Goal: Feedback & Contribution: Contribute content

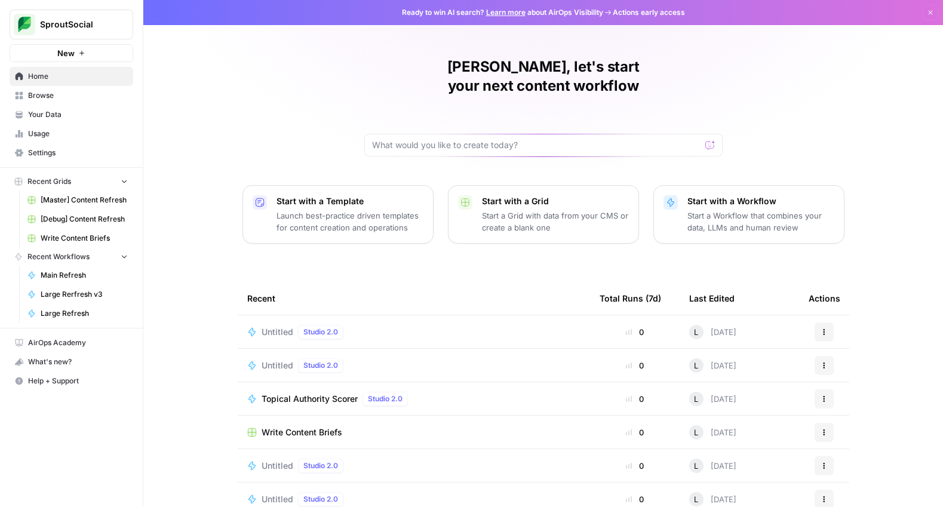
click at [78, 135] on span "Usage" at bounding box center [78, 133] width 100 height 11
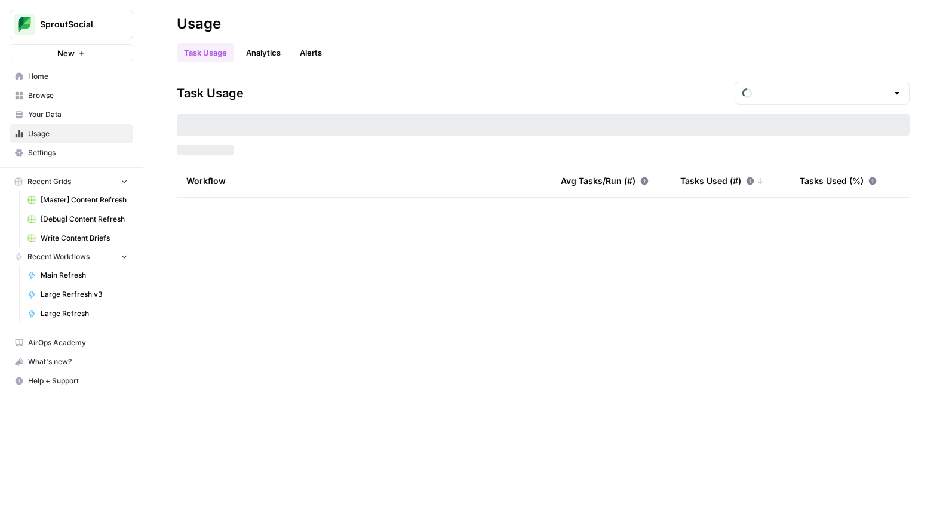
type input "August Tasks"
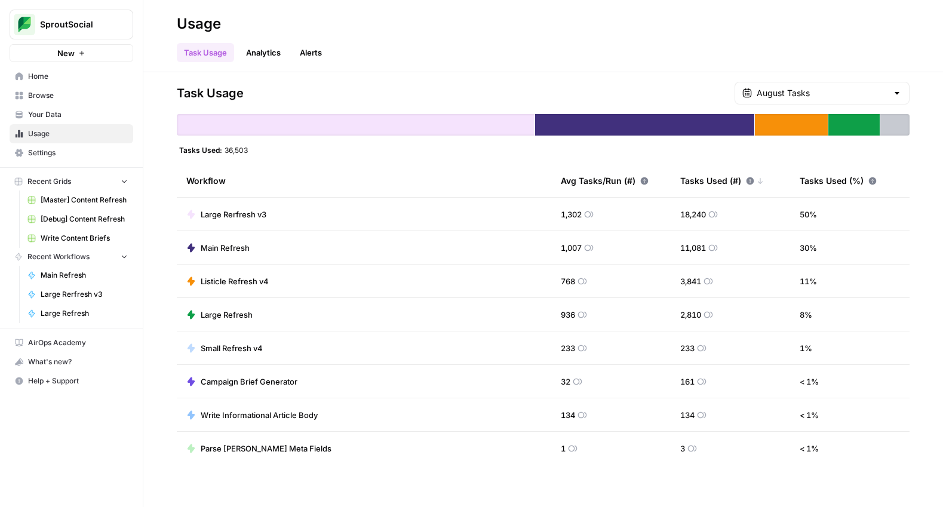
click at [97, 199] on span "[Master] Content Refresh" at bounding box center [84, 200] width 87 height 11
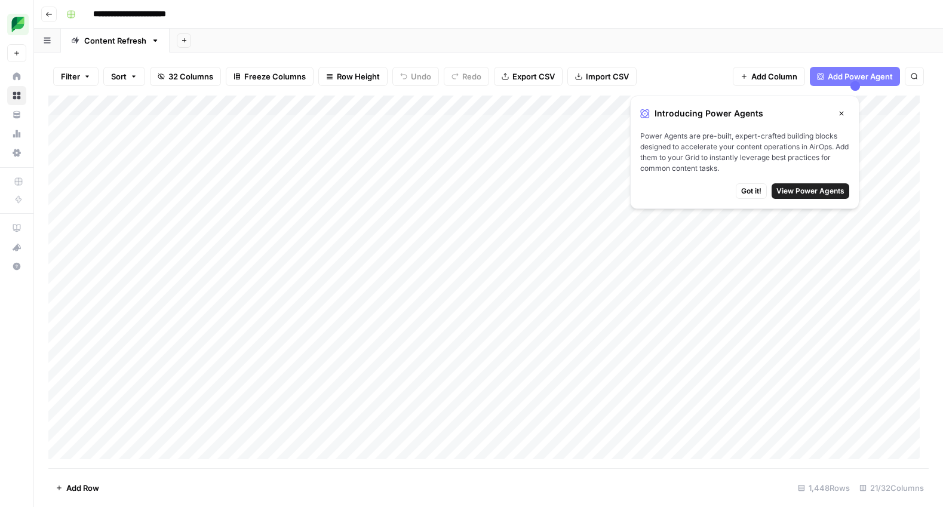
click at [751, 191] on span "Got it!" at bounding box center [751, 191] width 20 height 11
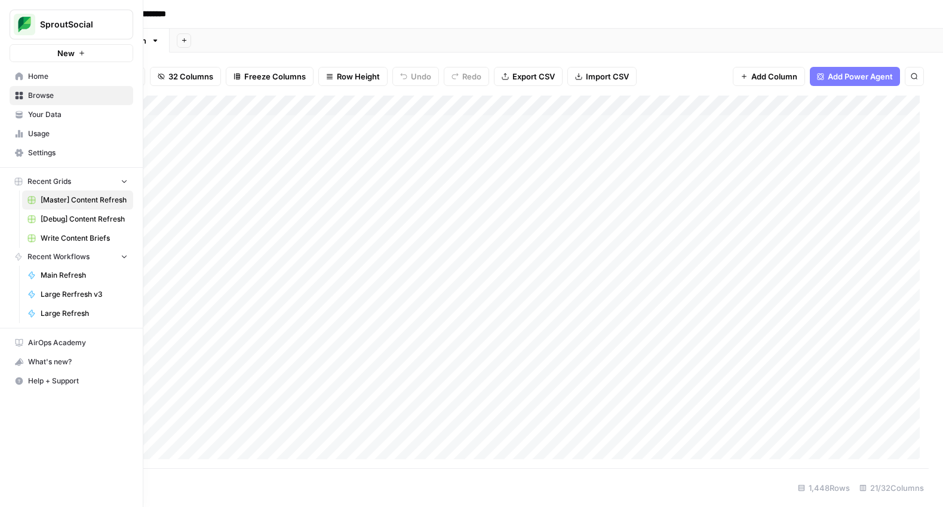
click at [72, 118] on span "Your Data" at bounding box center [78, 114] width 100 height 11
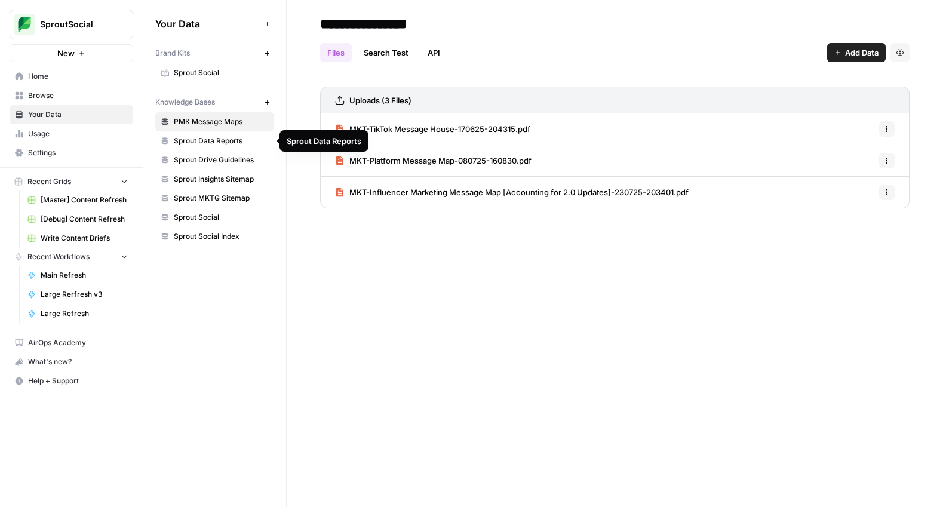
click at [211, 143] on span "Sprout Data Reports" at bounding box center [221, 141] width 95 height 11
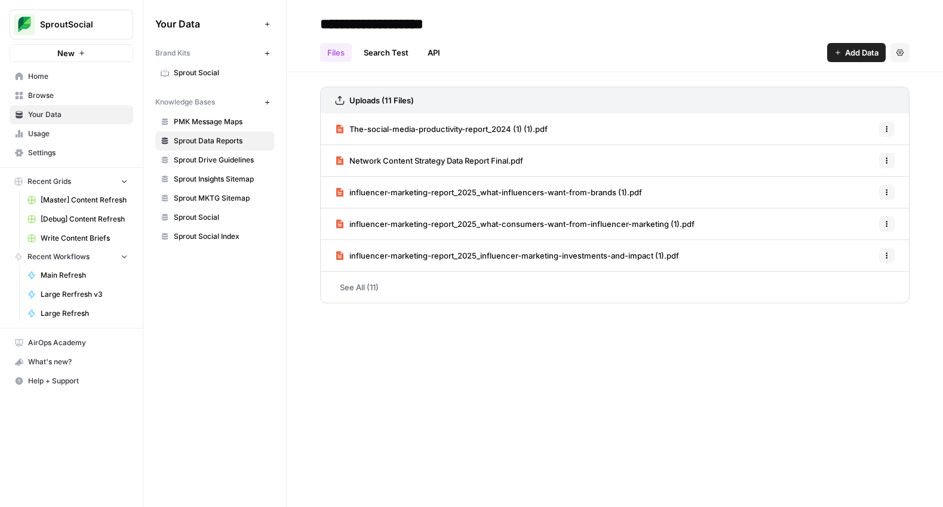
click at [351, 291] on link "See All (11)" at bounding box center [615, 287] width 590 height 31
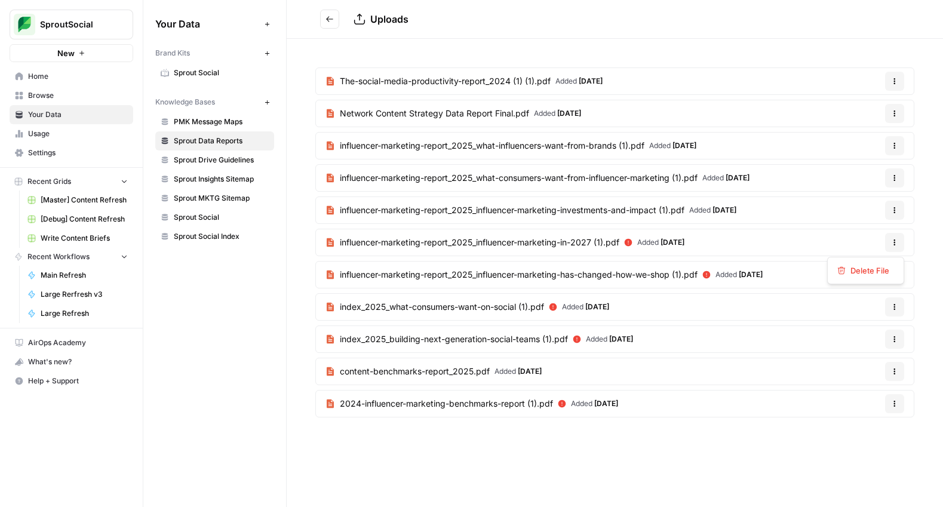
click at [899, 238] on button "Options" at bounding box center [894, 242] width 19 height 19
click at [873, 266] on span "Delete File" at bounding box center [870, 271] width 39 height 12
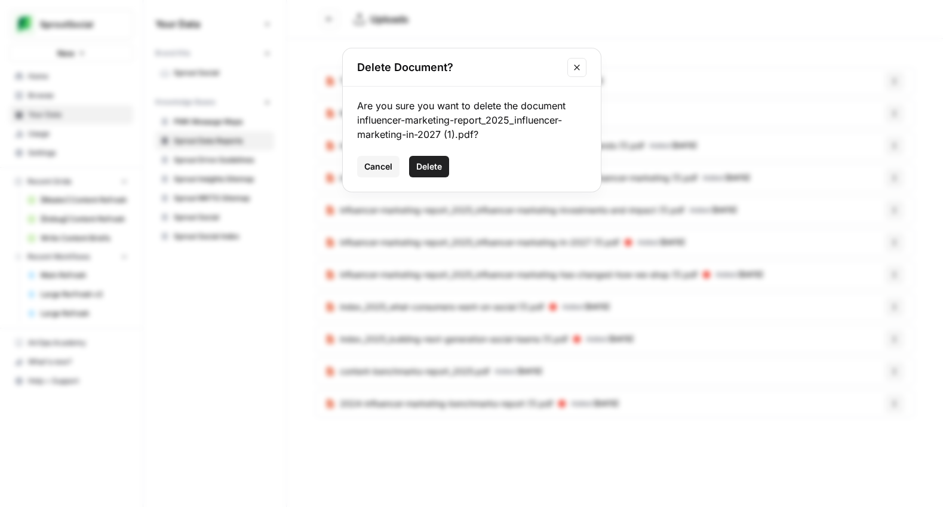
click at [439, 162] on span "Delete" at bounding box center [429, 167] width 26 height 12
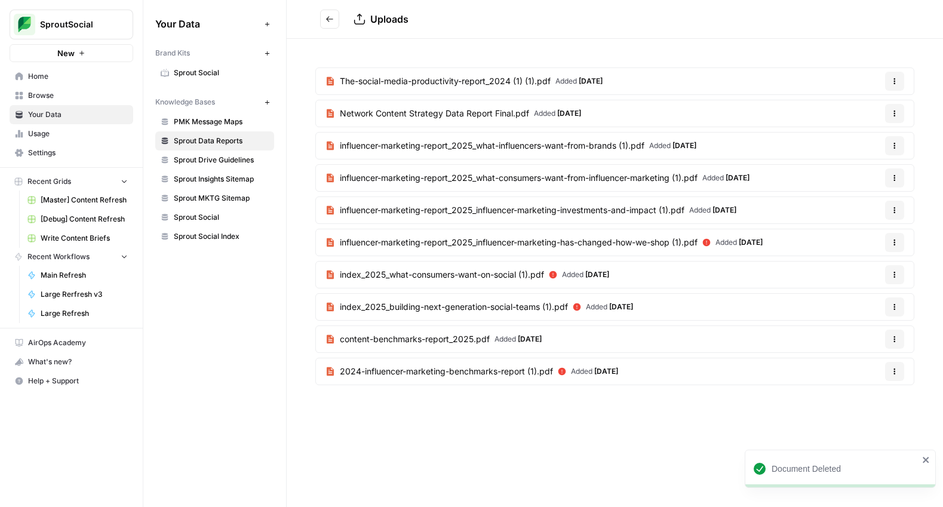
click at [389, 13] on span "Uploads" at bounding box center [389, 19] width 38 height 12
click at [899, 243] on button "Options" at bounding box center [894, 242] width 19 height 19
click at [878, 269] on span "Delete File" at bounding box center [870, 271] width 39 height 12
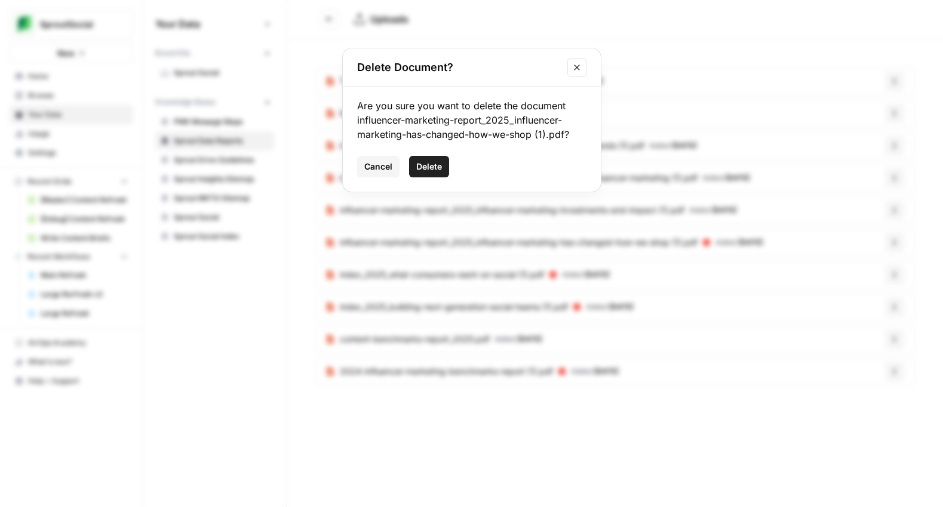
click at [438, 163] on span "Delete" at bounding box center [429, 167] width 26 height 12
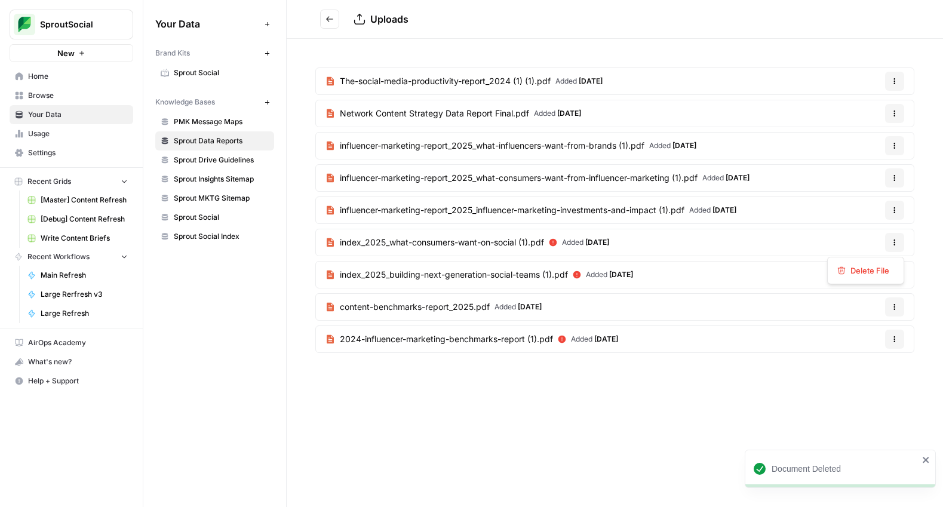
click at [899, 240] on button "Options" at bounding box center [894, 242] width 19 height 19
click at [873, 268] on span "Delete File" at bounding box center [870, 271] width 39 height 12
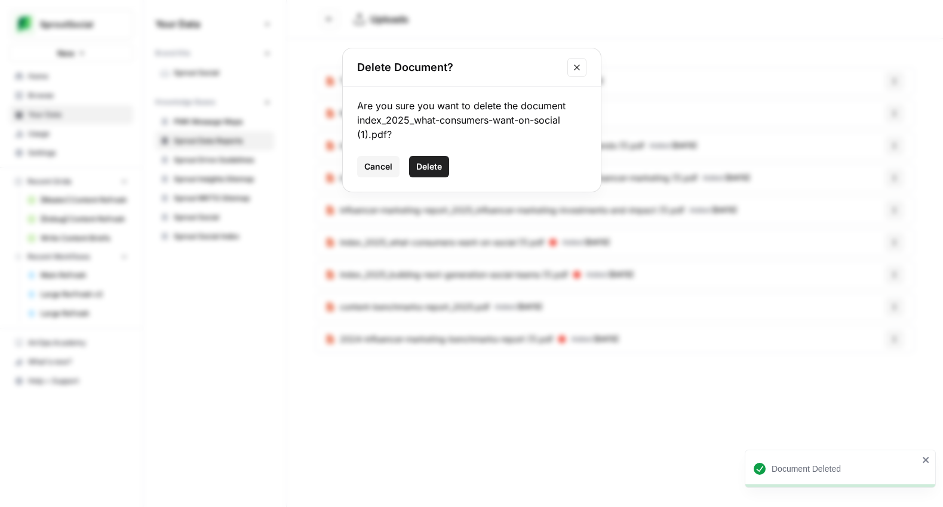
click at [428, 161] on span "Delete" at bounding box center [429, 167] width 26 height 12
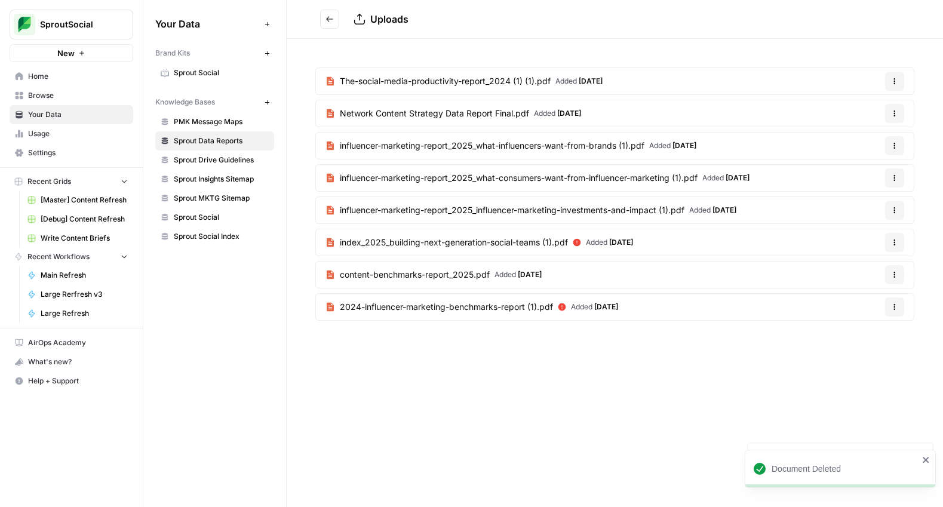
click at [893, 245] on button "Options" at bounding box center [894, 242] width 19 height 19
click at [871, 270] on span "Delete File" at bounding box center [870, 271] width 39 height 12
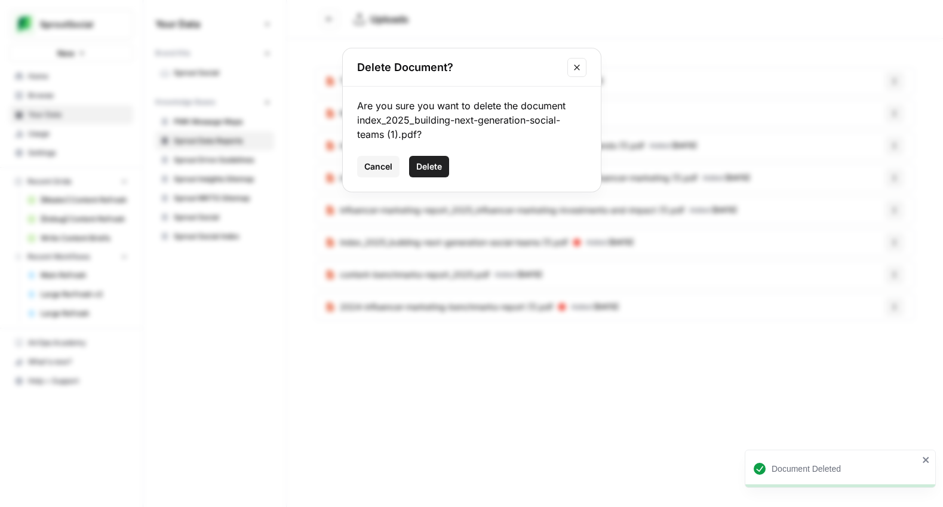
click at [433, 164] on span "Delete" at bounding box center [429, 167] width 26 height 12
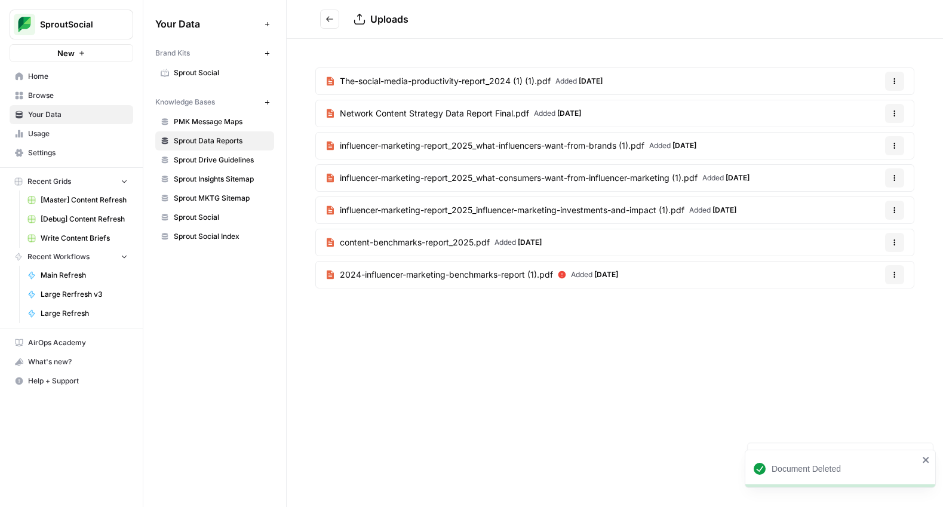
click at [897, 272] on icon "button" at bounding box center [894, 274] width 7 height 7
click at [875, 302] on span "Delete File" at bounding box center [870, 303] width 39 height 12
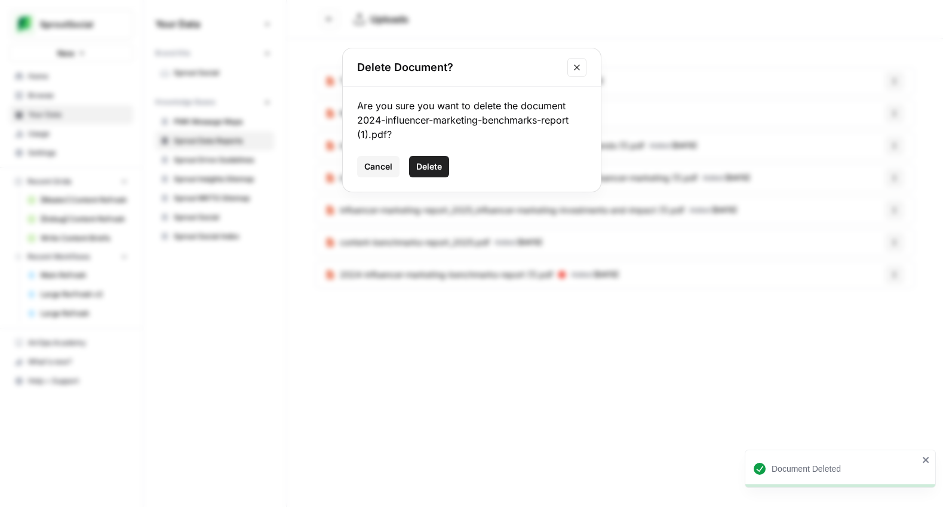
click at [437, 164] on span "Delete" at bounding box center [429, 167] width 26 height 12
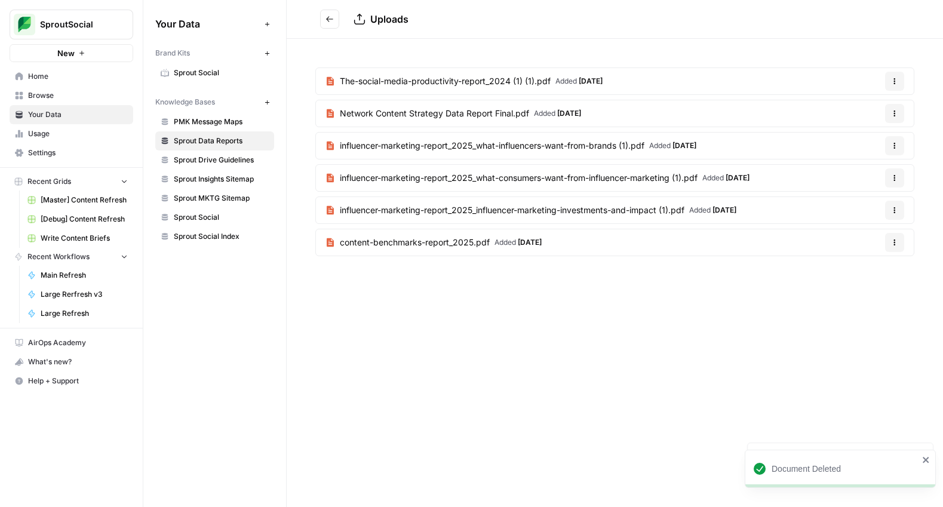
click at [324, 20] on button "Go back" at bounding box center [329, 19] width 19 height 19
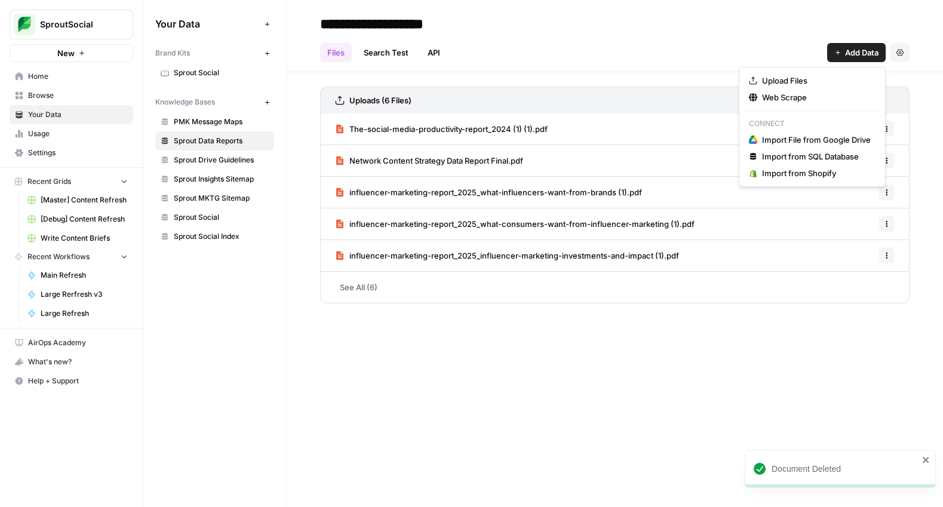
click at [865, 58] on span "Add Data" at bounding box center [861, 53] width 33 height 12
click at [838, 78] on span "Upload Files" at bounding box center [816, 81] width 109 height 12
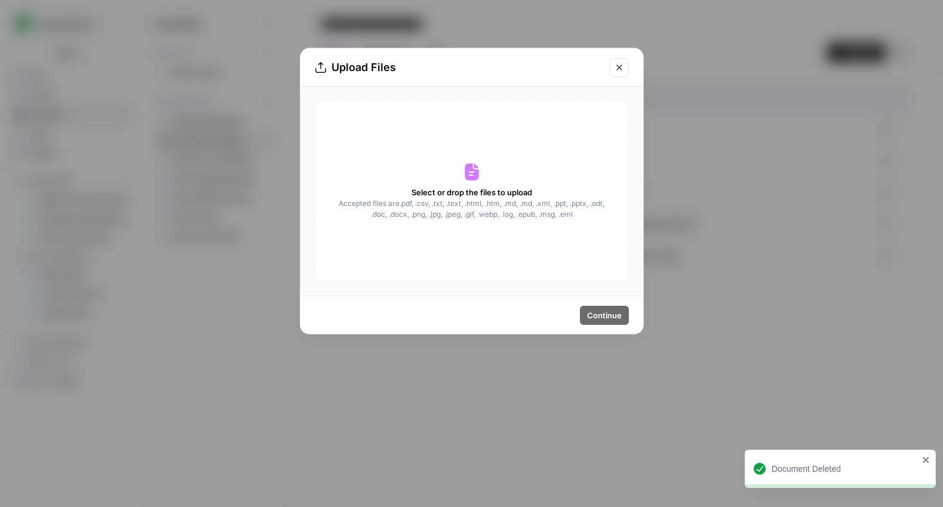
click at [609, 326] on div "Continue" at bounding box center [471, 315] width 343 height 38
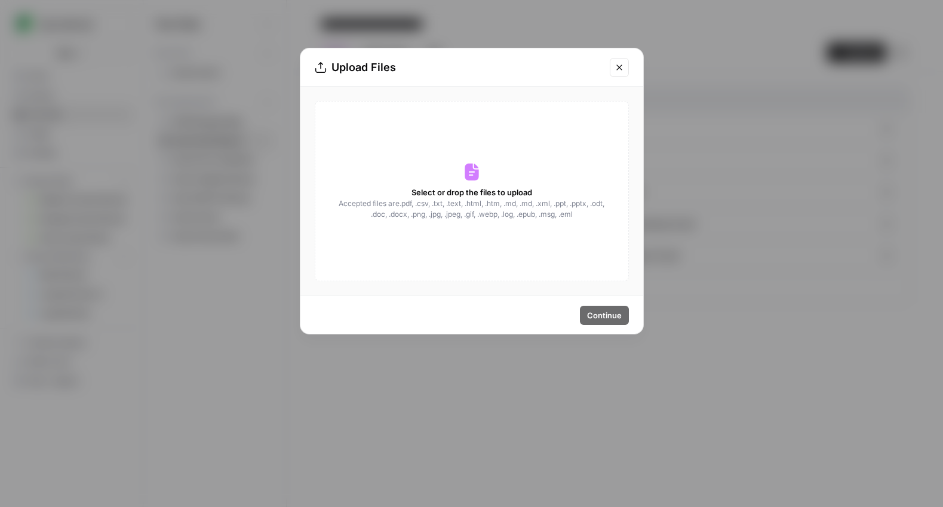
click at [472, 179] on icon at bounding box center [472, 172] width 14 height 17
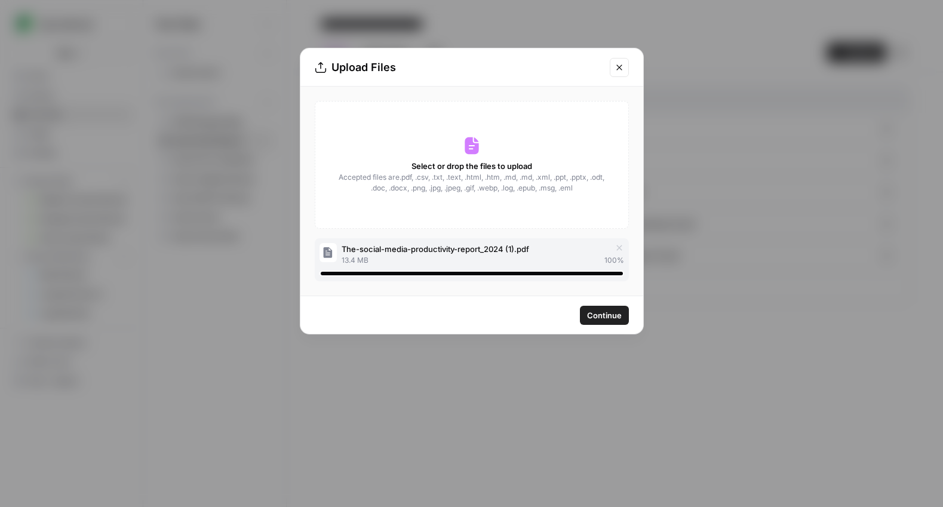
click at [604, 309] on span "Continue" at bounding box center [604, 315] width 35 height 12
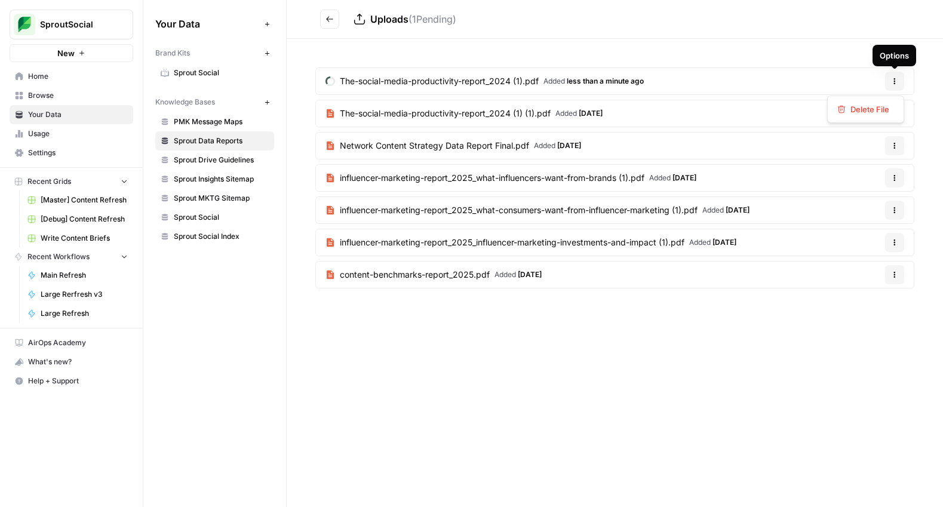
click at [892, 80] on icon "button" at bounding box center [894, 81] width 7 height 7
click at [869, 110] on span "Delete File" at bounding box center [870, 109] width 39 height 12
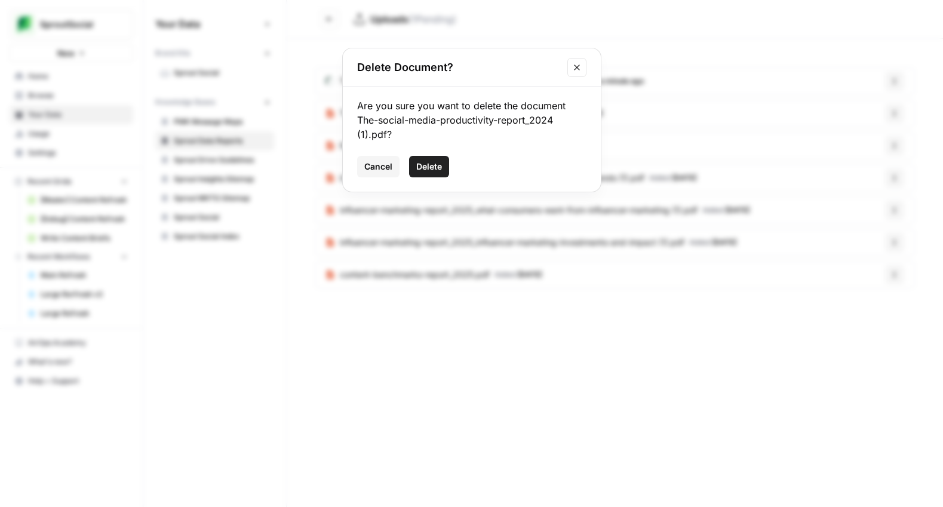
click at [433, 165] on span "Delete" at bounding box center [429, 167] width 26 height 12
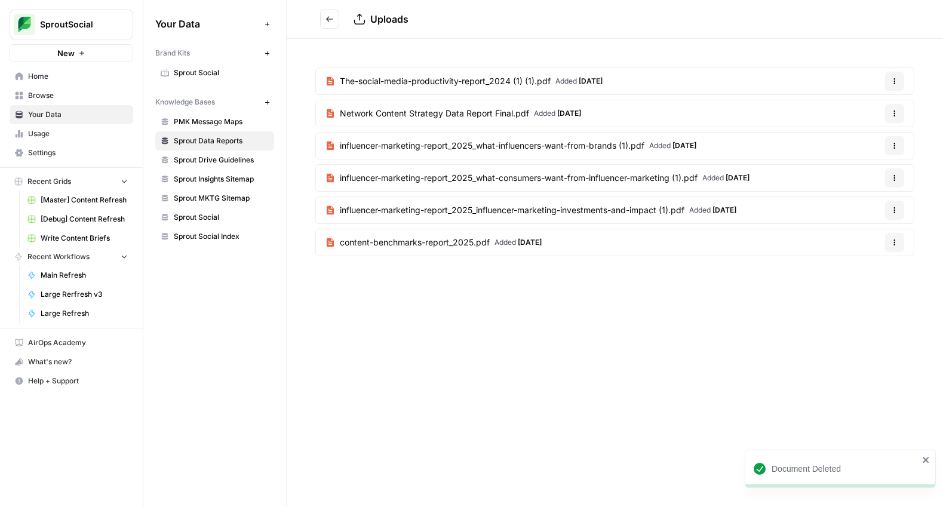
click at [333, 17] on icon "Go back" at bounding box center [330, 19] width 8 height 8
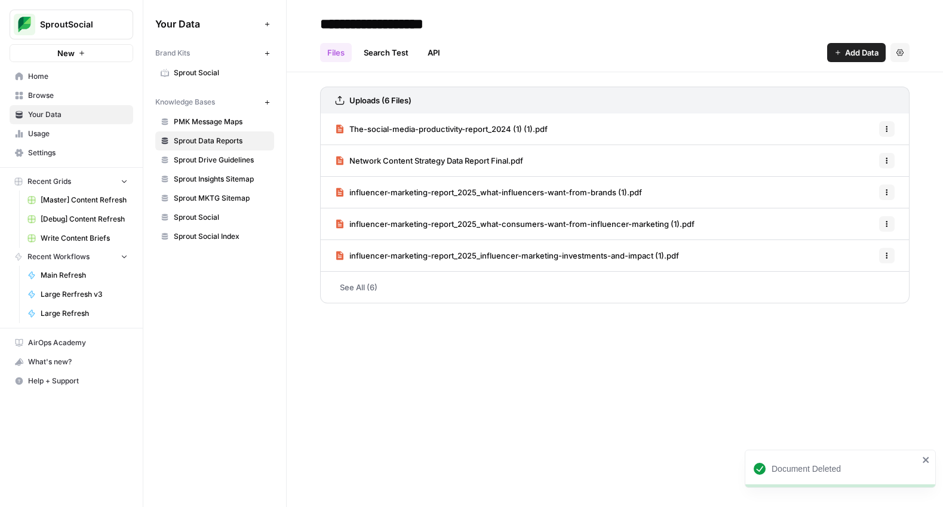
click at [864, 52] on span "Add Data" at bounding box center [861, 53] width 33 height 12
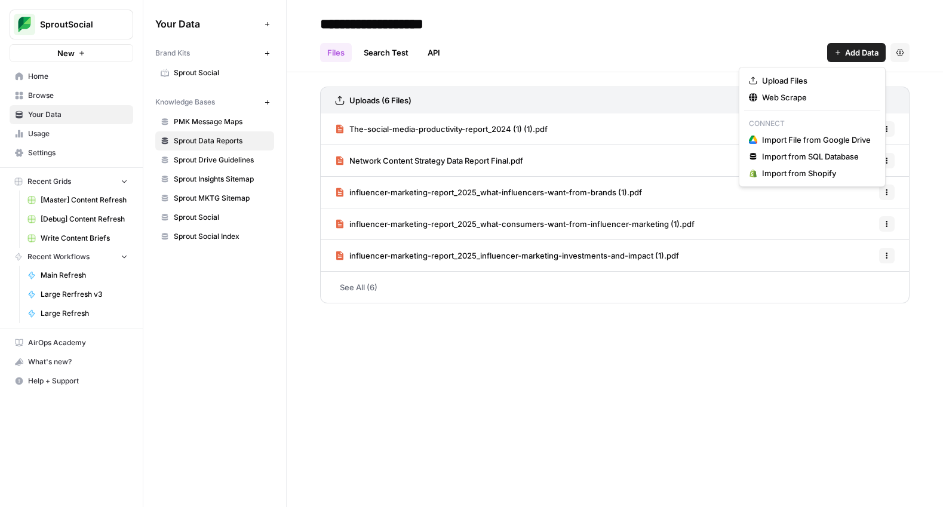
click at [864, 52] on span "Add Data" at bounding box center [861, 53] width 33 height 12
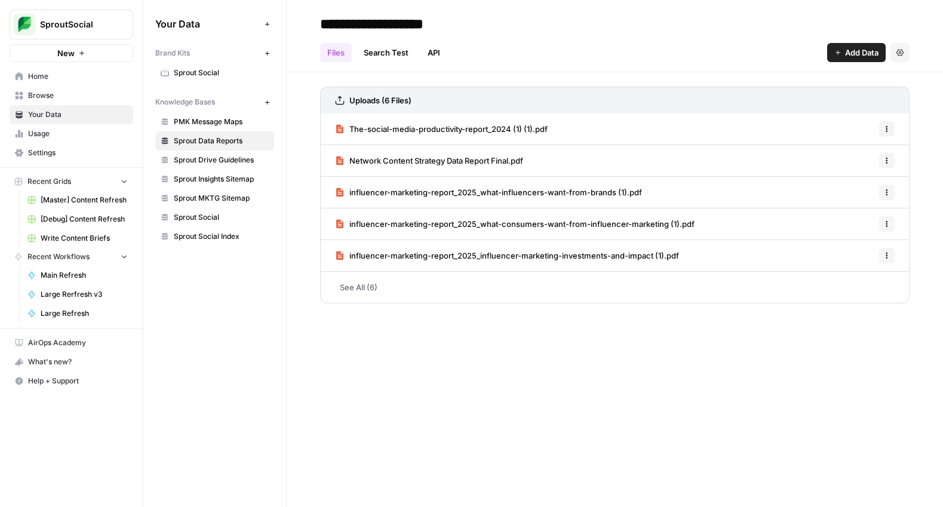
click at [849, 50] on span "Add Data" at bounding box center [861, 53] width 33 height 12
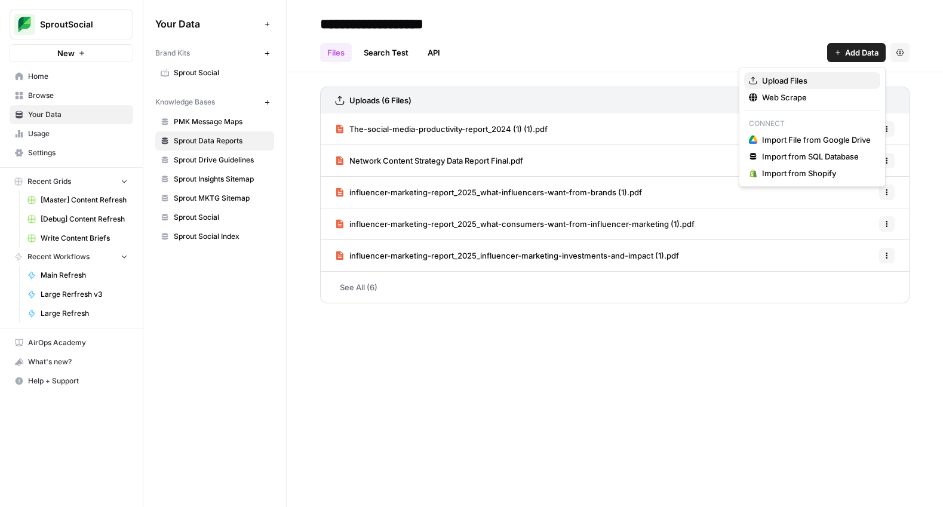
click at [821, 80] on span "Upload Files" at bounding box center [816, 81] width 109 height 12
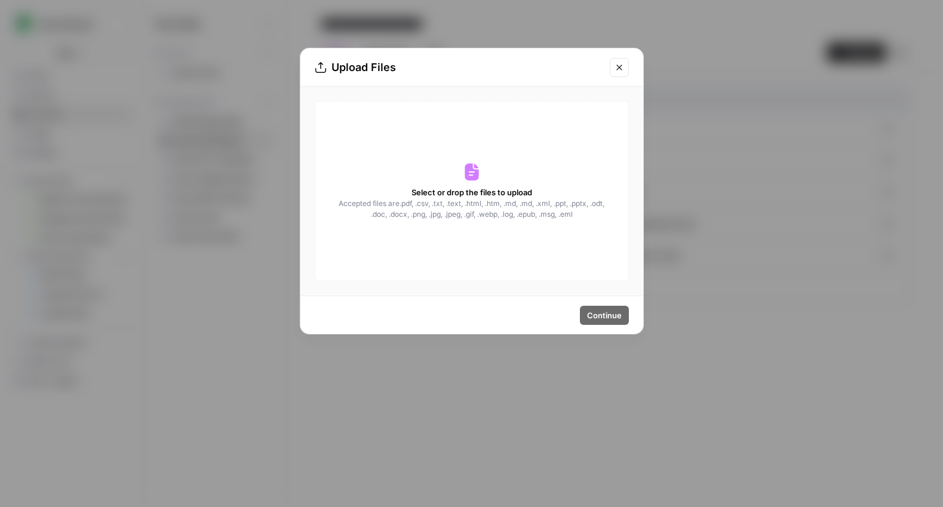
click at [469, 172] on icon at bounding box center [471, 171] width 19 height 19
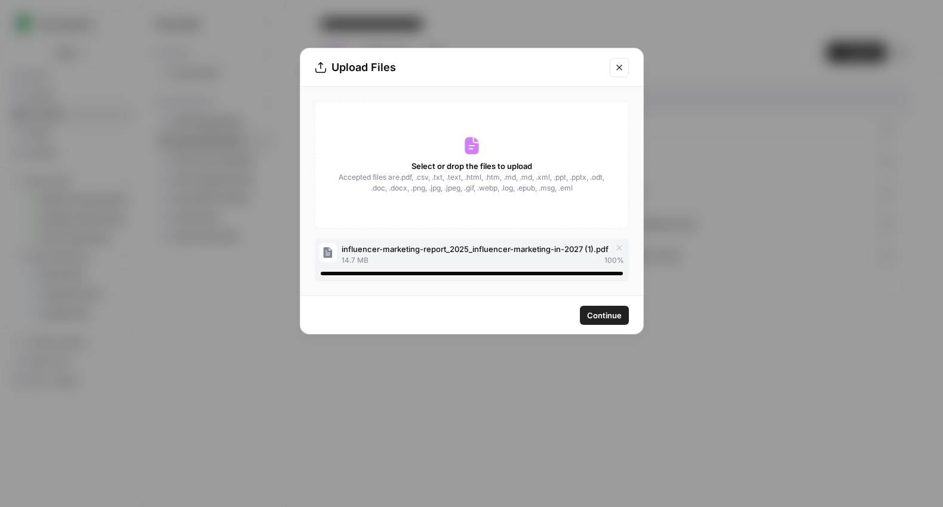
click at [606, 317] on span "Continue" at bounding box center [604, 315] width 35 height 12
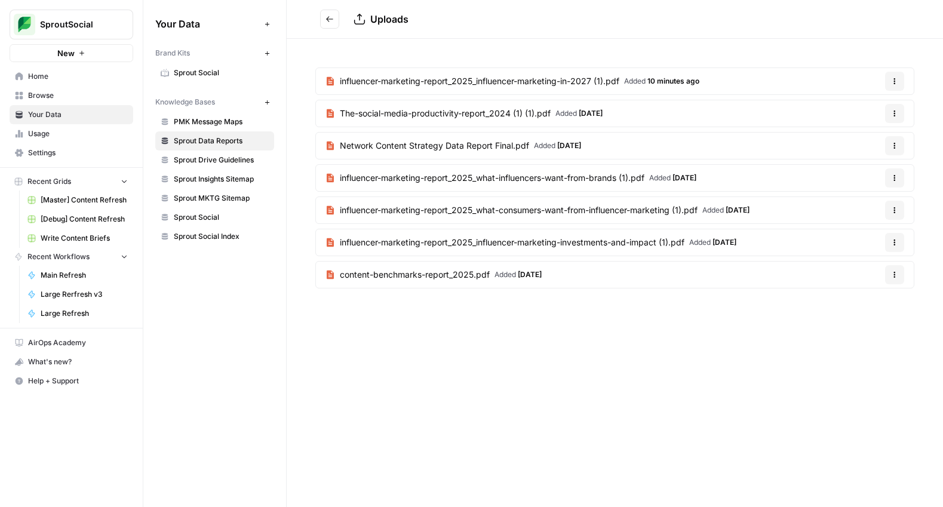
click at [332, 19] on icon "Go back" at bounding box center [329, 18] width 7 height 5
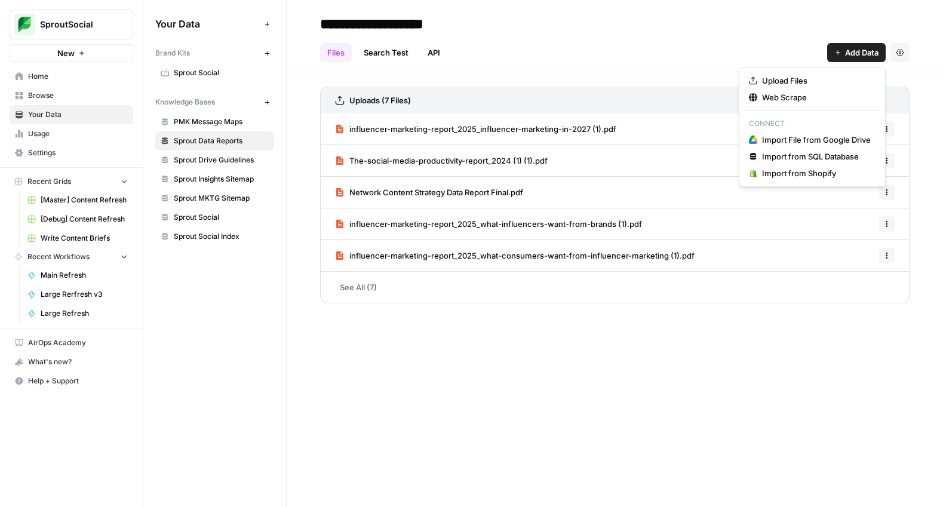
click at [847, 54] on span "Add Data" at bounding box center [861, 53] width 33 height 12
click at [824, 72] on button "Upload Files" at bounding box center [812, 80] width 136 height 17
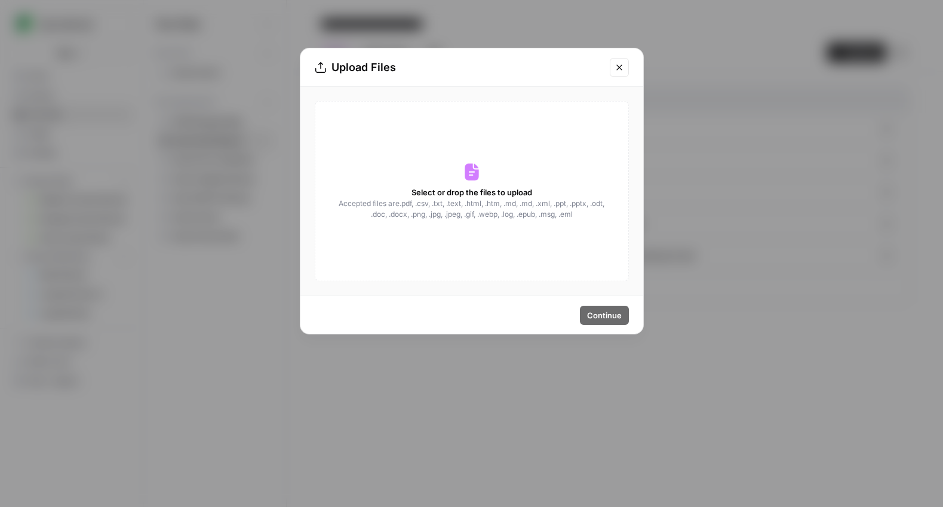
click at [486, 169] on div "Select or drop the files to upload Accepted files are .pdf, .csv, .txt, .text, …" at bounding box center [472, 191] width 314 height 180
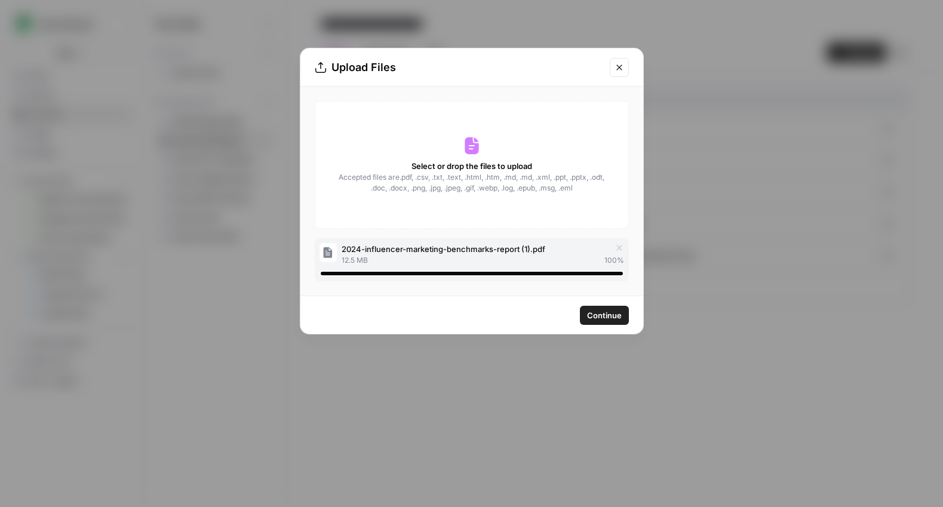
click at [607, 314] on span "Continue" at bounding box center [604, 315] width 35 height 12
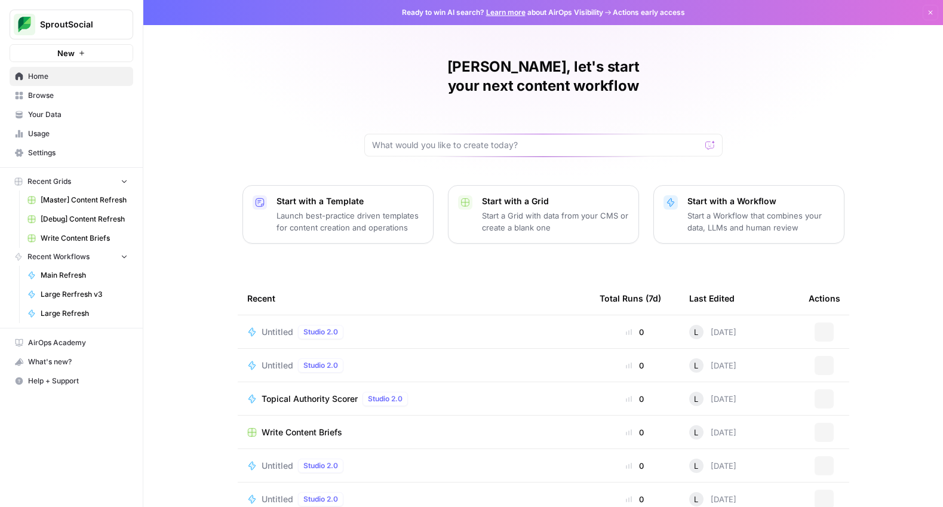
click at [85, 111] on span "Your Data" at bounding box center [78, 114] width 100 height 11
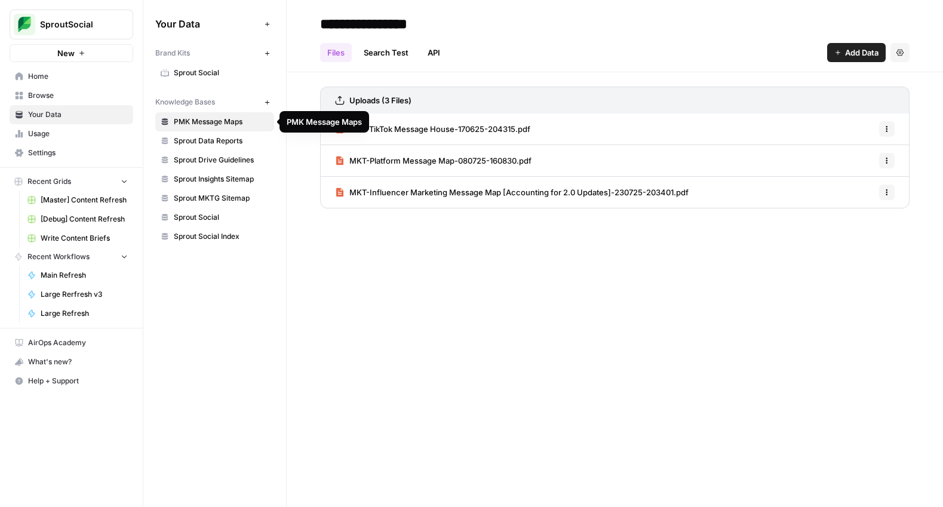
click at [208, 142] on span "Sprout Data Reports" at bounding box center [221, 141] width 95 height 11
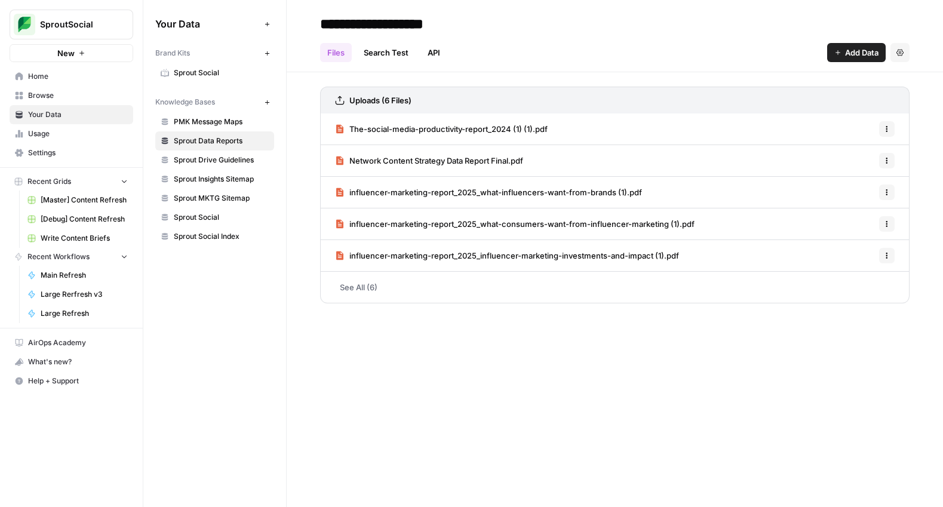
click at [361, 291] on link "See All (6)" at bounding box center [615, 287] width 590 height 31
